Goal: Check status: Check status

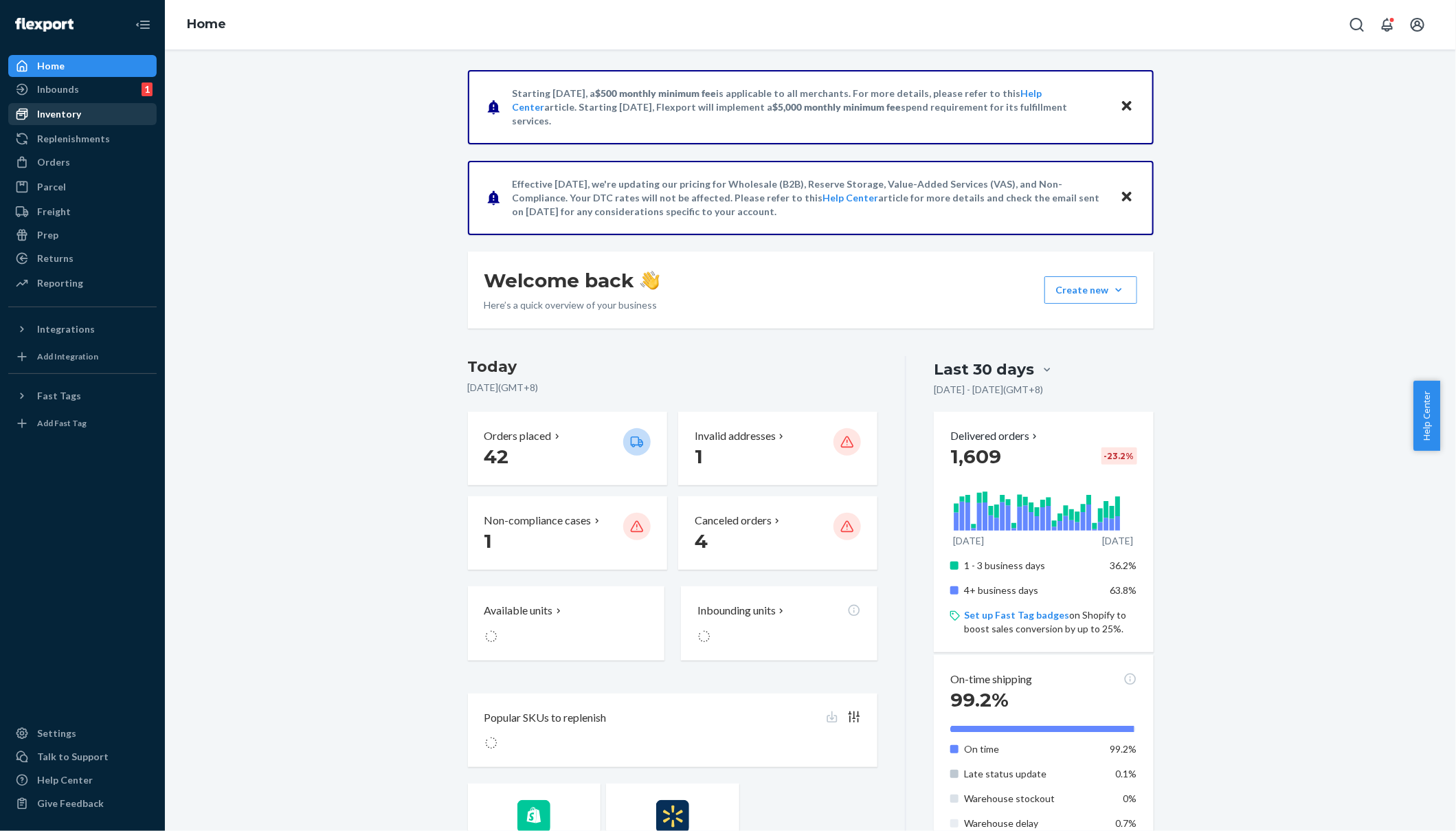
click at [87, 111] on div "Inventory" at bounding box center [82, 114] width 146 height 19
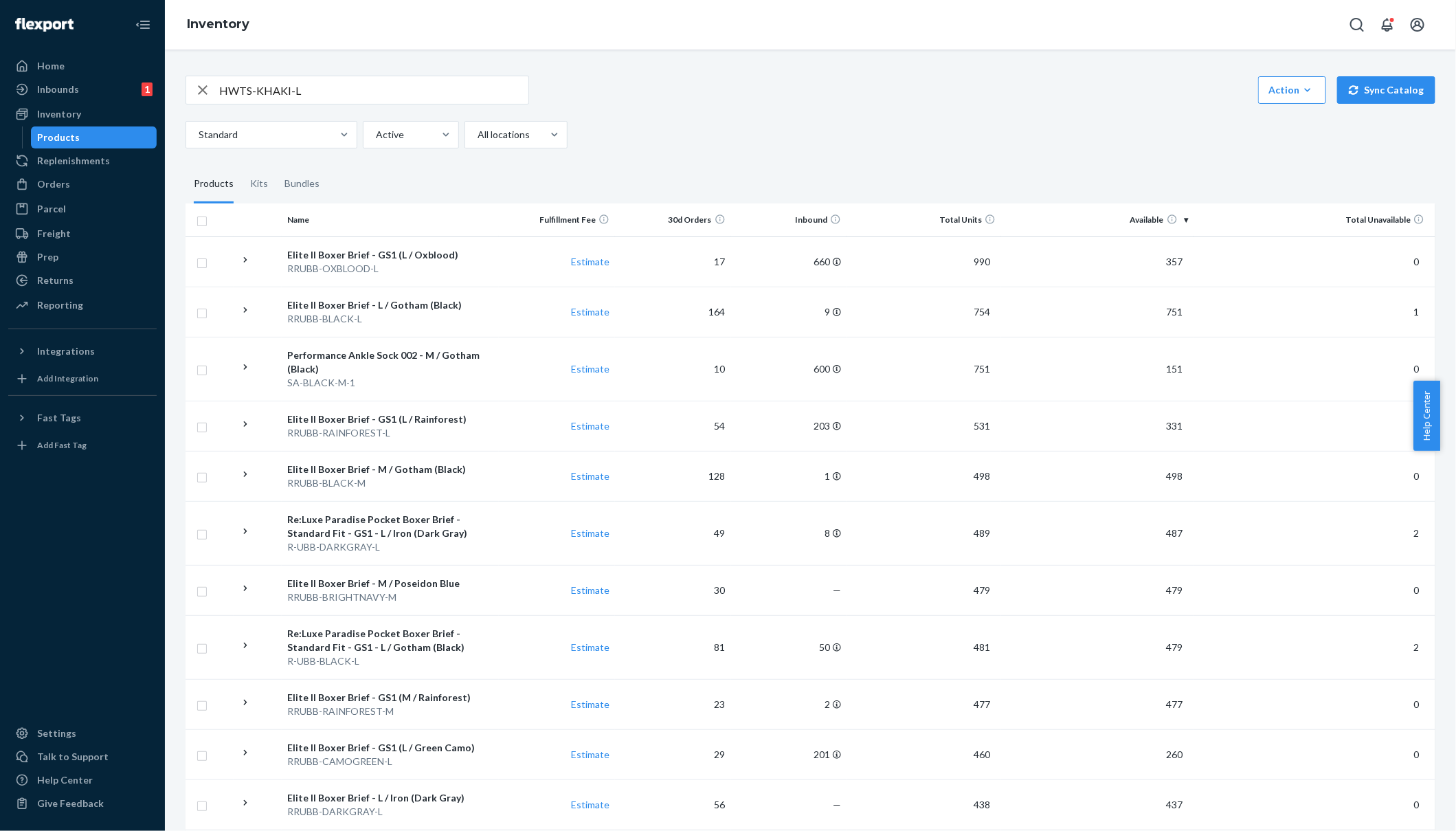
click at [405, 90] on input "HWTS-KHAKI-L" at bounding box center [373, 89] width 309 height 27
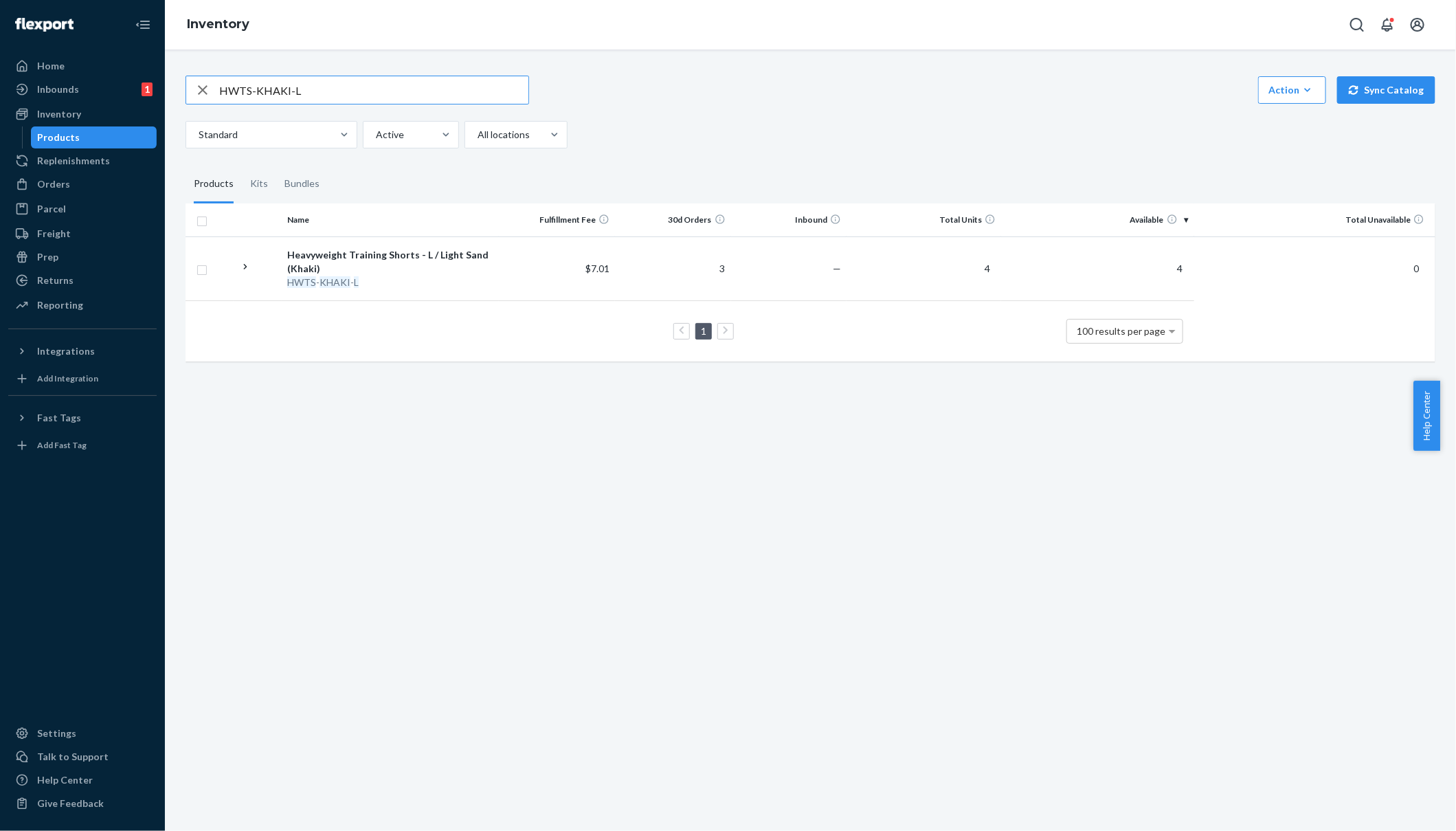
drag, startPoint x: 351, startPoint y: 101, endPoint x: 159, endPoint y: 46, distance: 199.7
click at [160, 44] on div "Home Inbounds 1 Shipping Plans Problems 1 Inventory Products Replenishments Ord…" at bounding box center [728, 415] width 1456 height 831
paste input "SRCN-DARKGRAY"
drag, startPoint x: 403, startPoint y: 98, endPoint x: 101, endPoint y: 34, distance: 308.7
click at [101, 34] on div "Home Inbounds 1 Shipping Plans Problems 1 Inventory Products Replenishments Ord…" at bounding box center [728, 415] width 1456 height 831
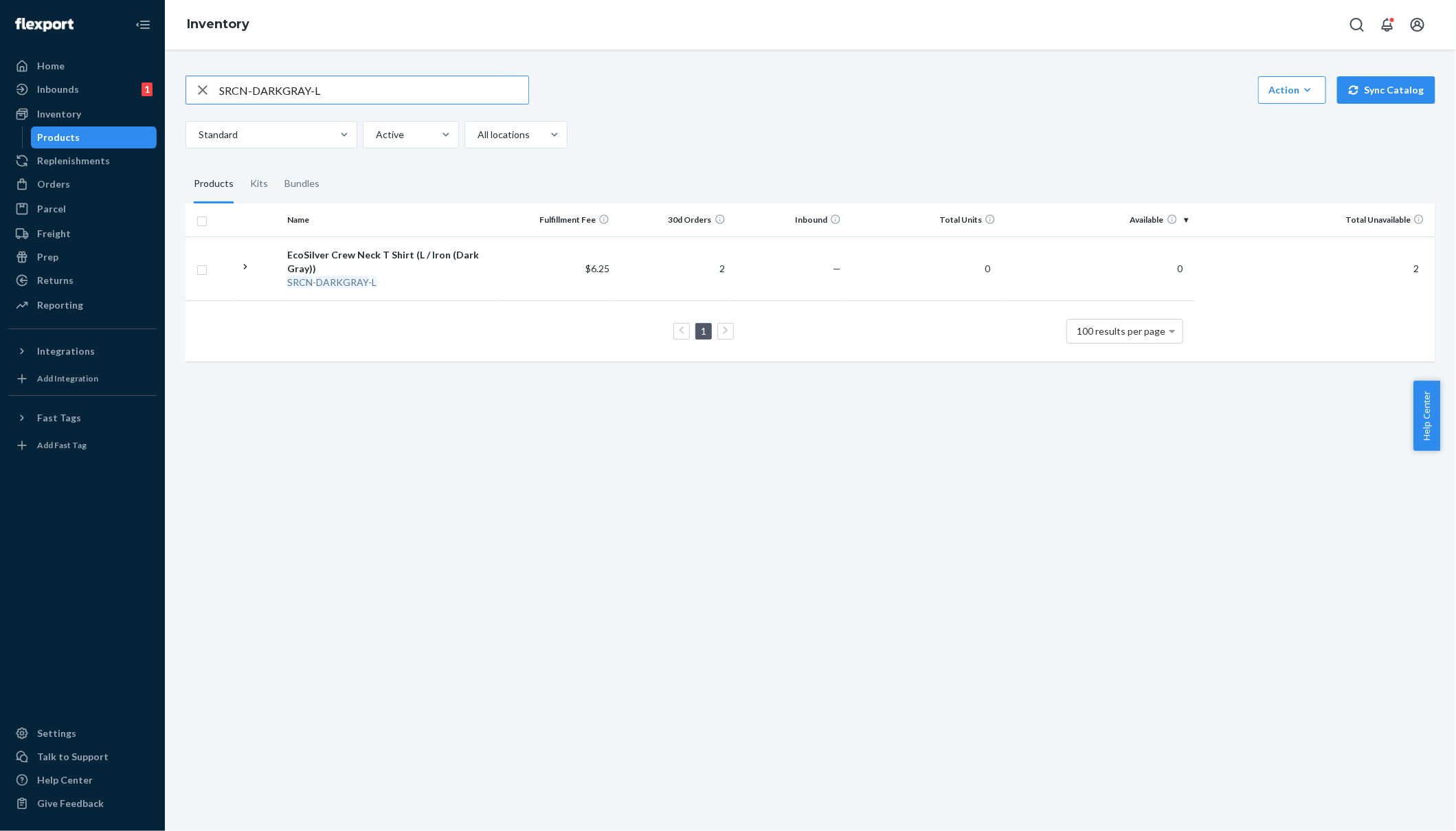
paste input "#BKK3YSZYL"
type input "#BKK3YSZYLL"
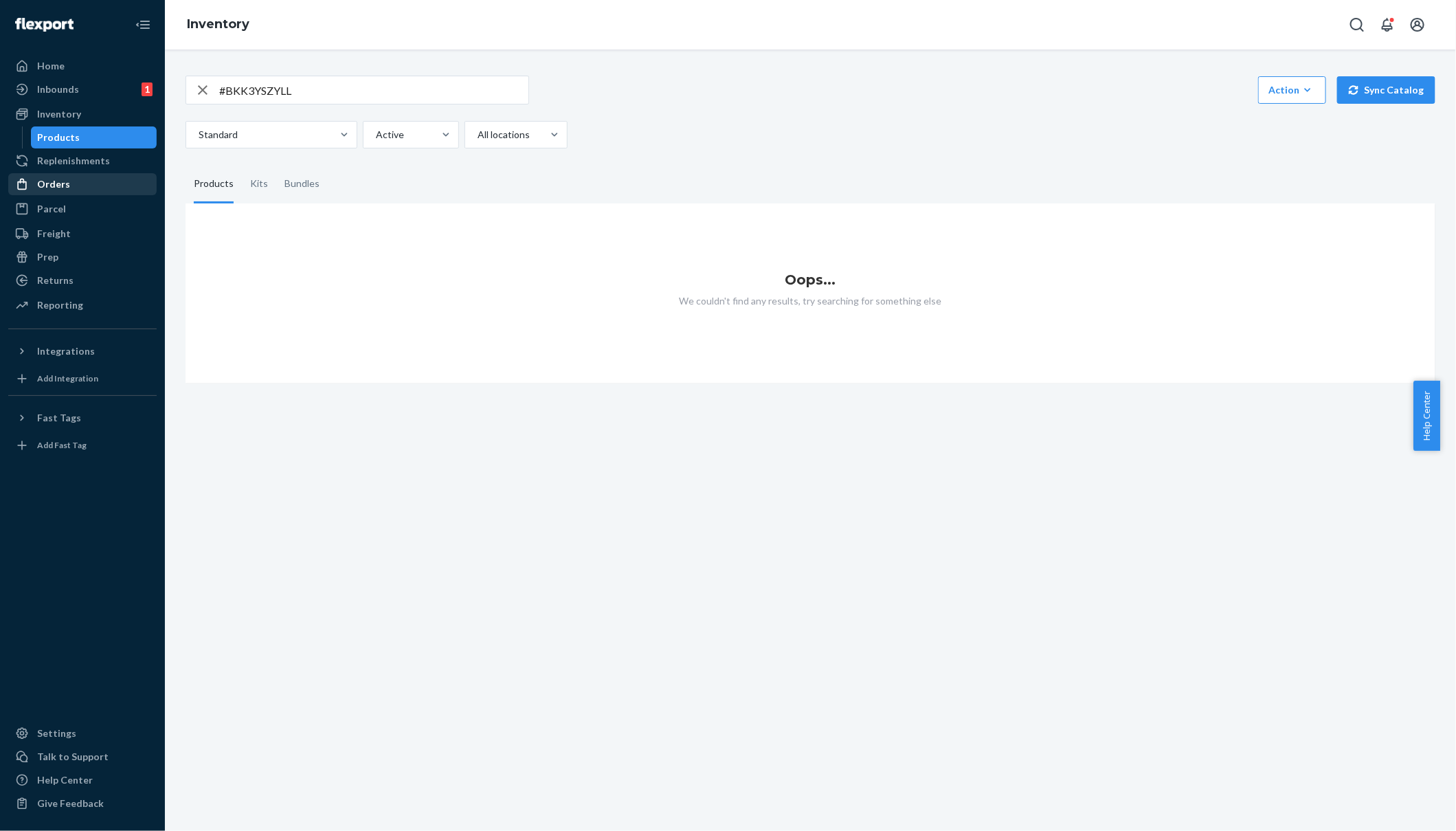
click at [73, 177] on div "Orders" at bounding box center [82, 184] width 146 height 19
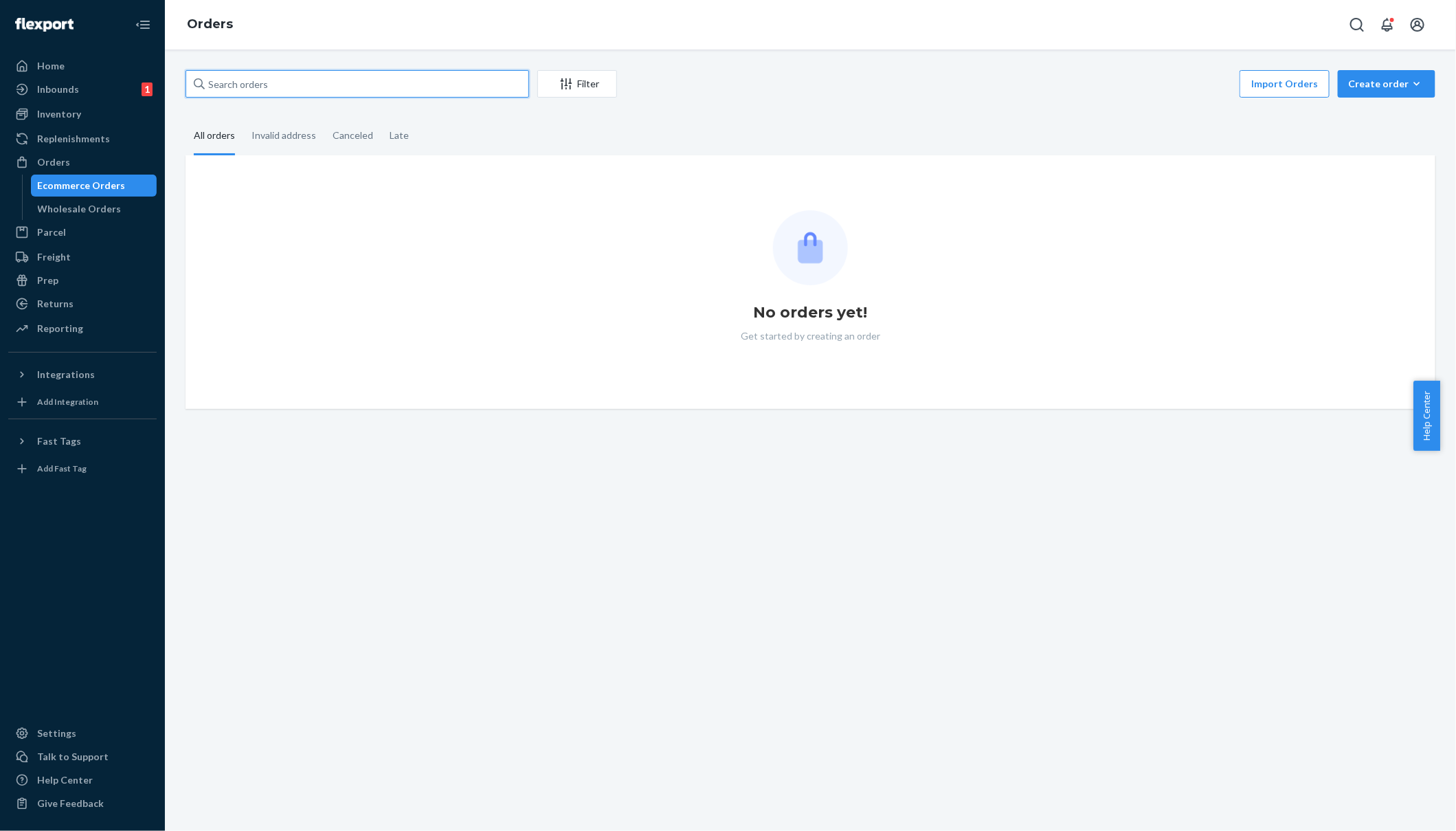
click at [345, 96] on input "text" at bounding box center [358, 84] width 344 height 27
paste input "#BKK3YSZYLL"
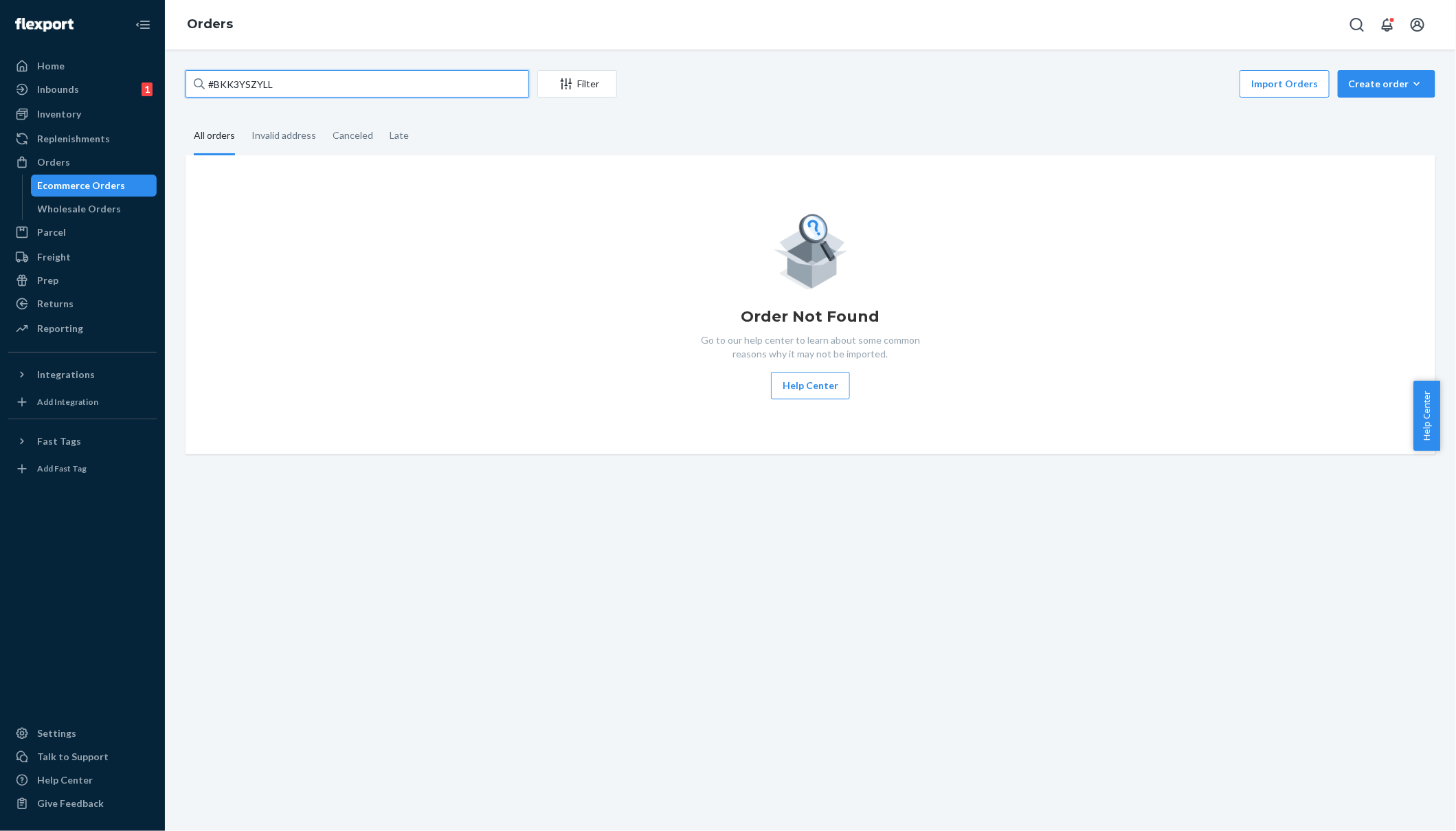
type input "#BKK3YSZYLL"
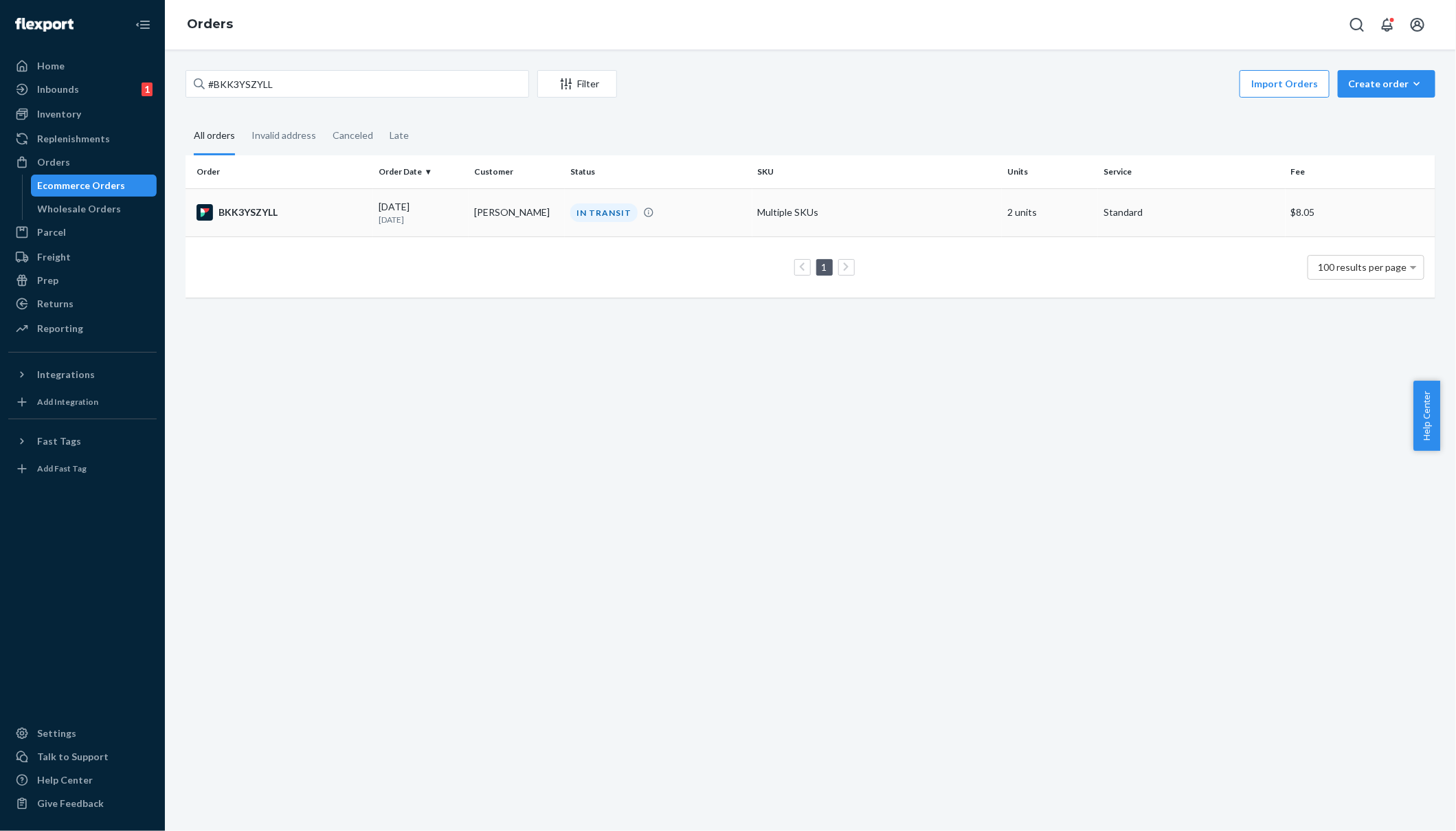
click at [253, 204] on div "BKK3YSZYLL" at bounding box center [282, 212] width 171 height 16
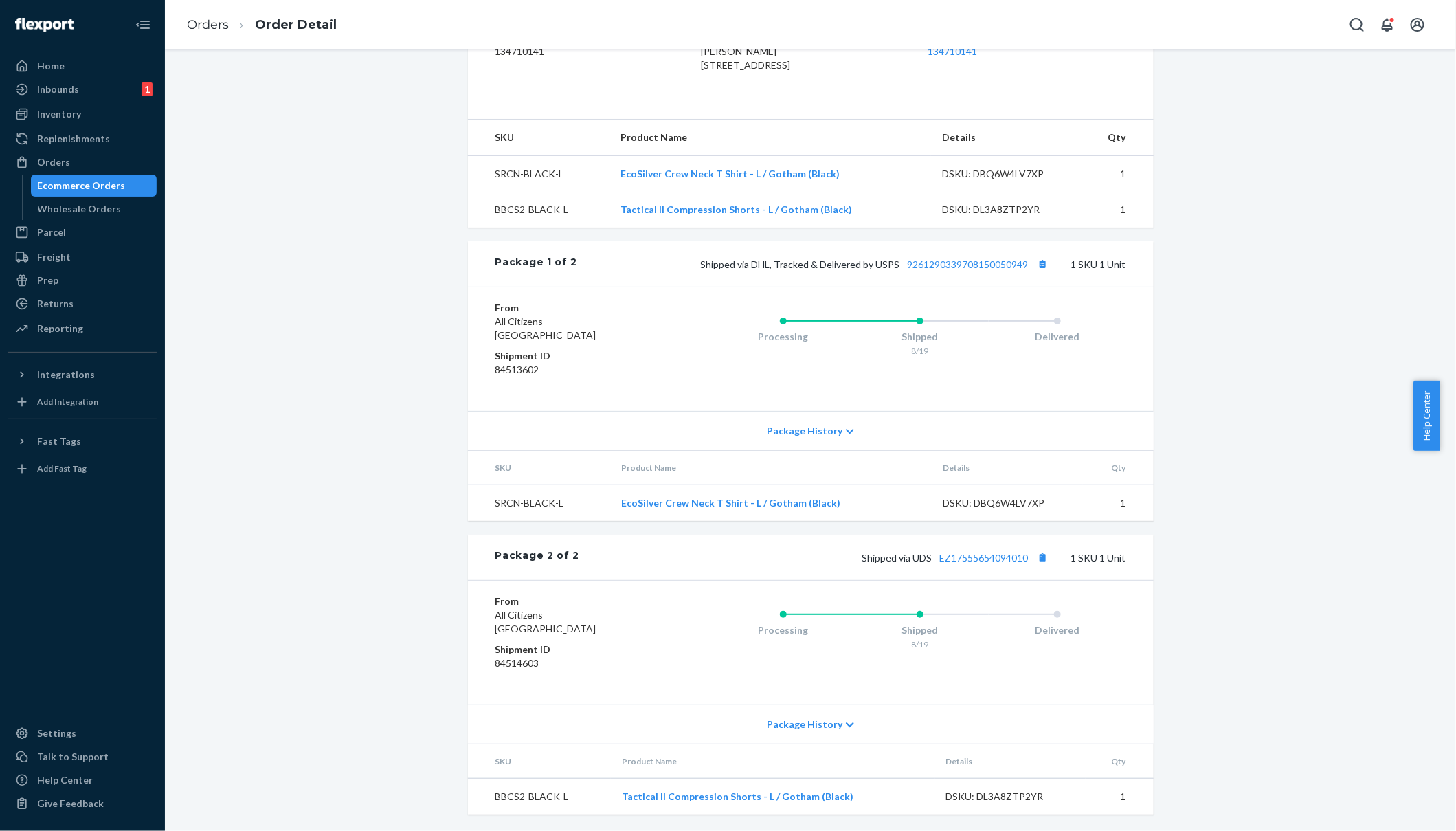
scroll to position [413, 0]
click at [1038, 255] on button "Copy tracking number" at bounding box center [1042, 263] width 18 height 18
click at [1039, 558] on button "Copy tracking number" at bounding box center [1042, 557] width 18 height 18
click at [989, 556] on link "EZ17555654094010" at bounding box center [984, 557] width 88 height 12
